Goal: Check status

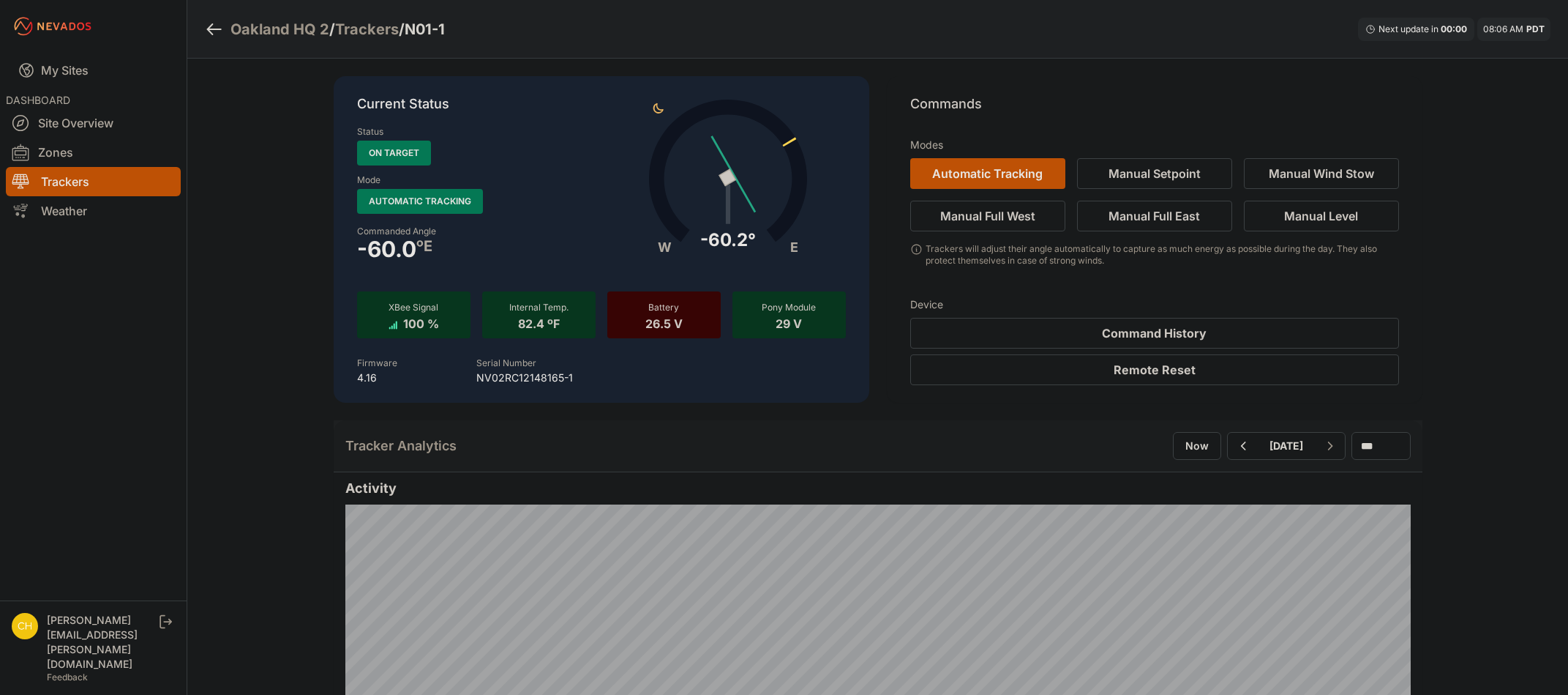
scroll to position [586, 0]
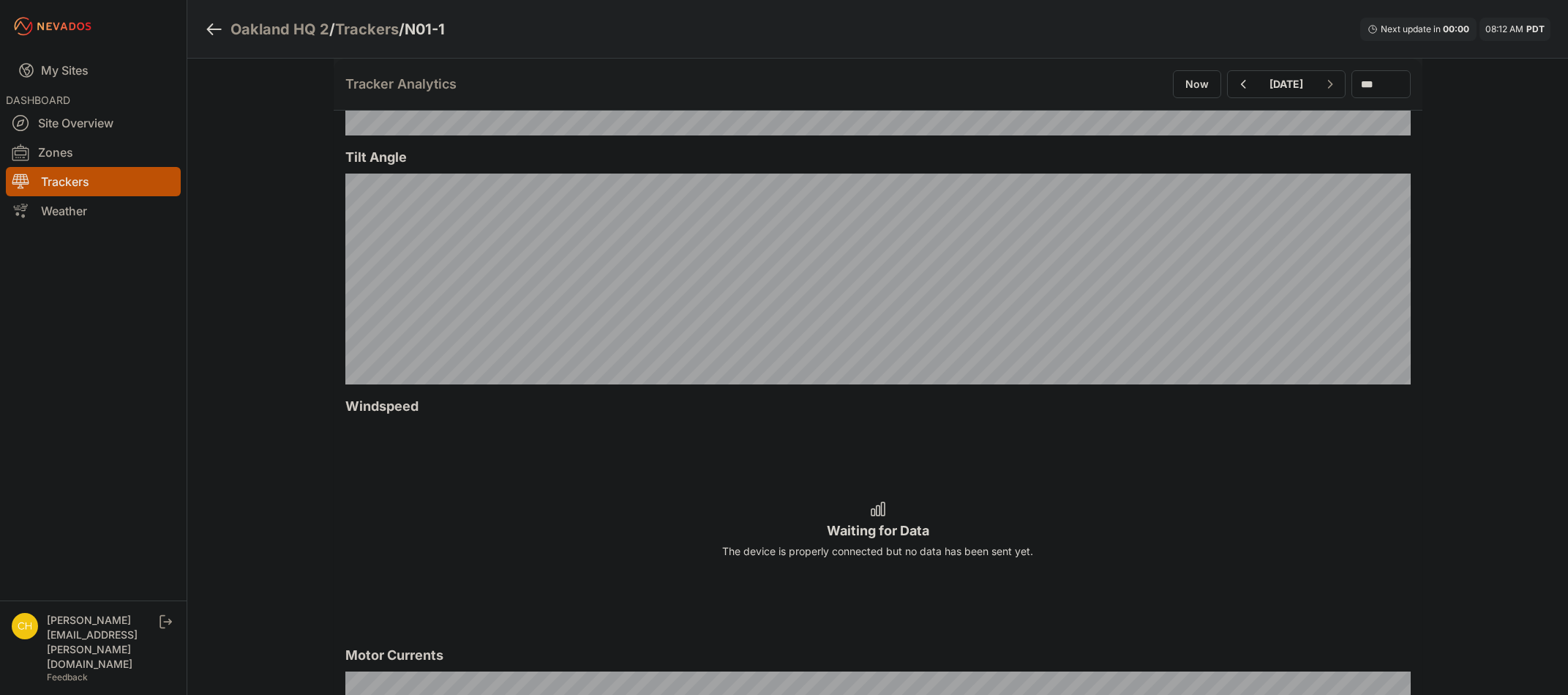
click at [1252, 433] on div "Waiting for Data The device is properly connected but no data has been sent yet." at bounding box center [878, 528] width 1065 height 211
click at [1173, 75] on button "Now" at bounding box center [1197, 84] width 48 height 28
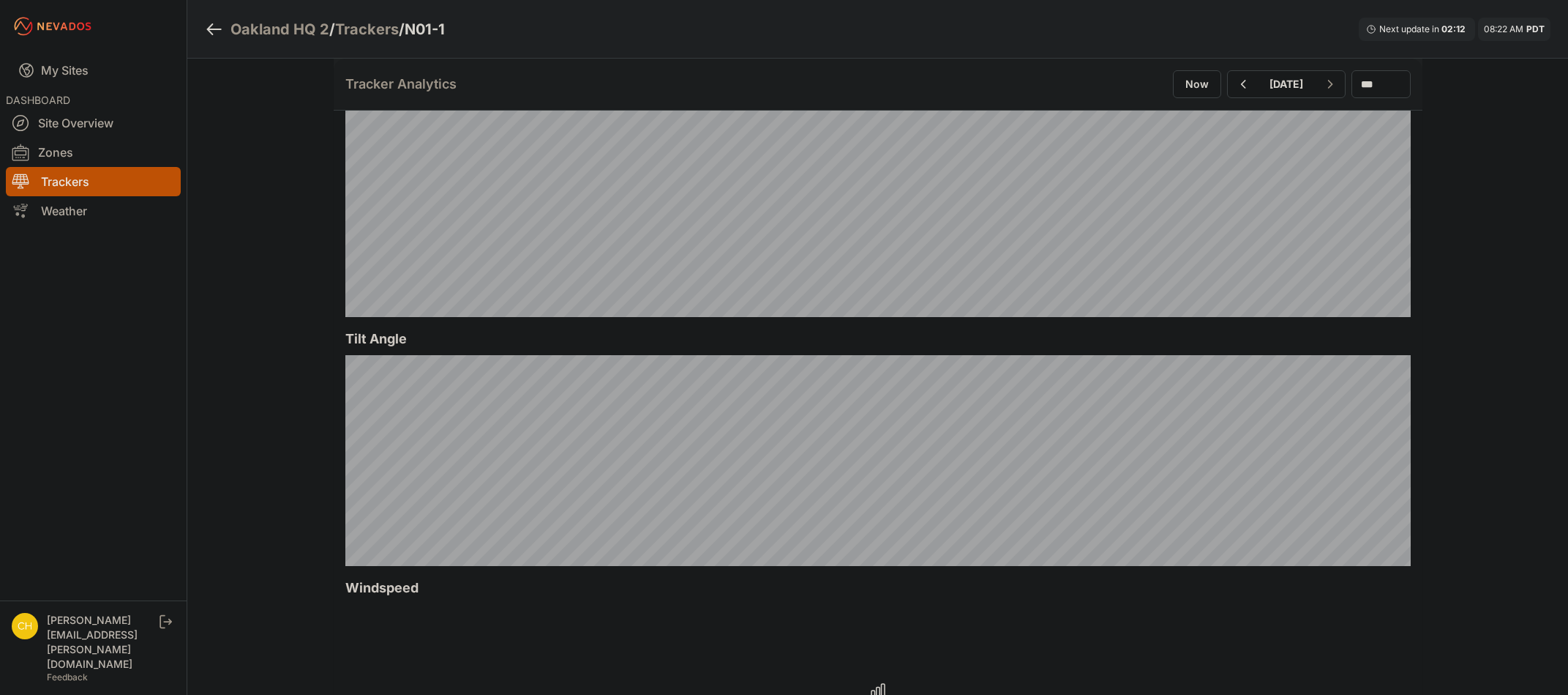
scroll to position [366, 0]
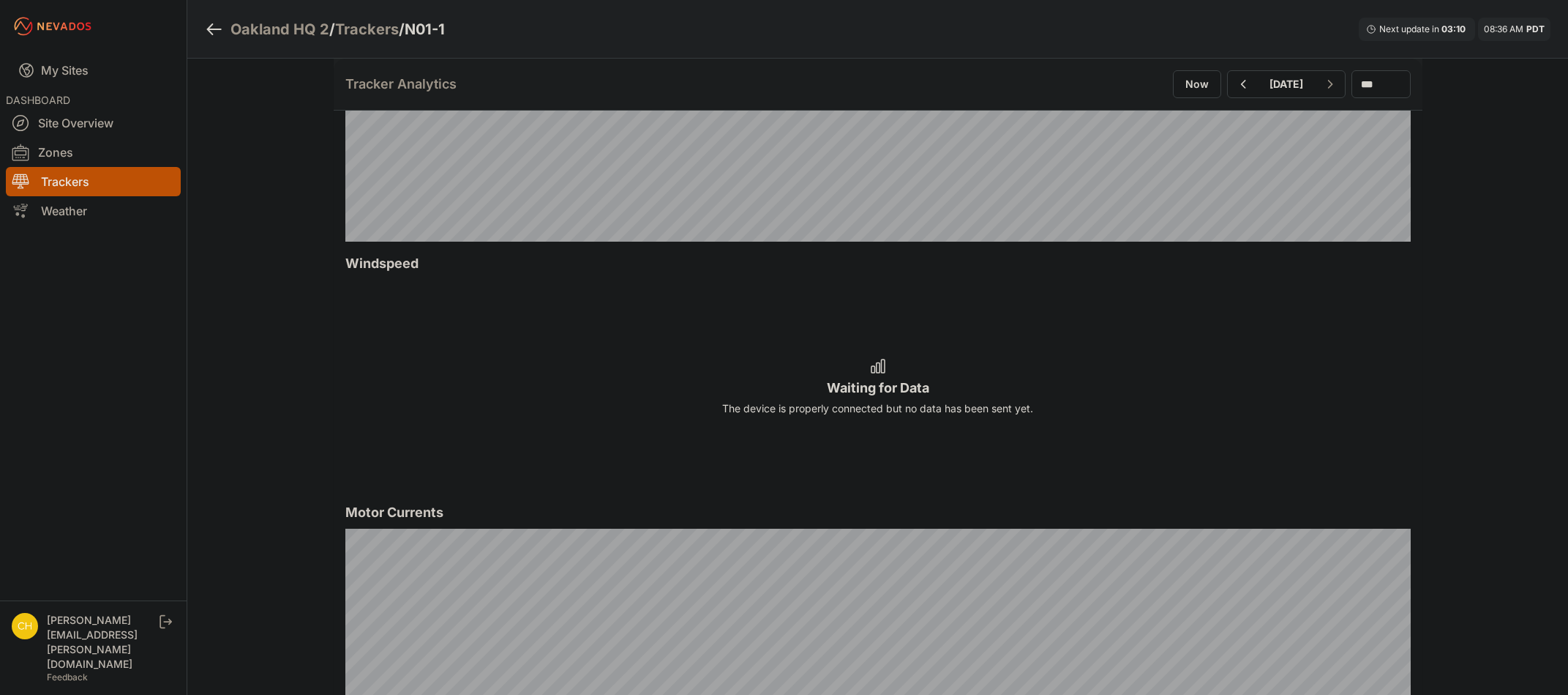
scroll to position [732, 0]
